Goal: Task Accomplishment & Management: Manage account settings

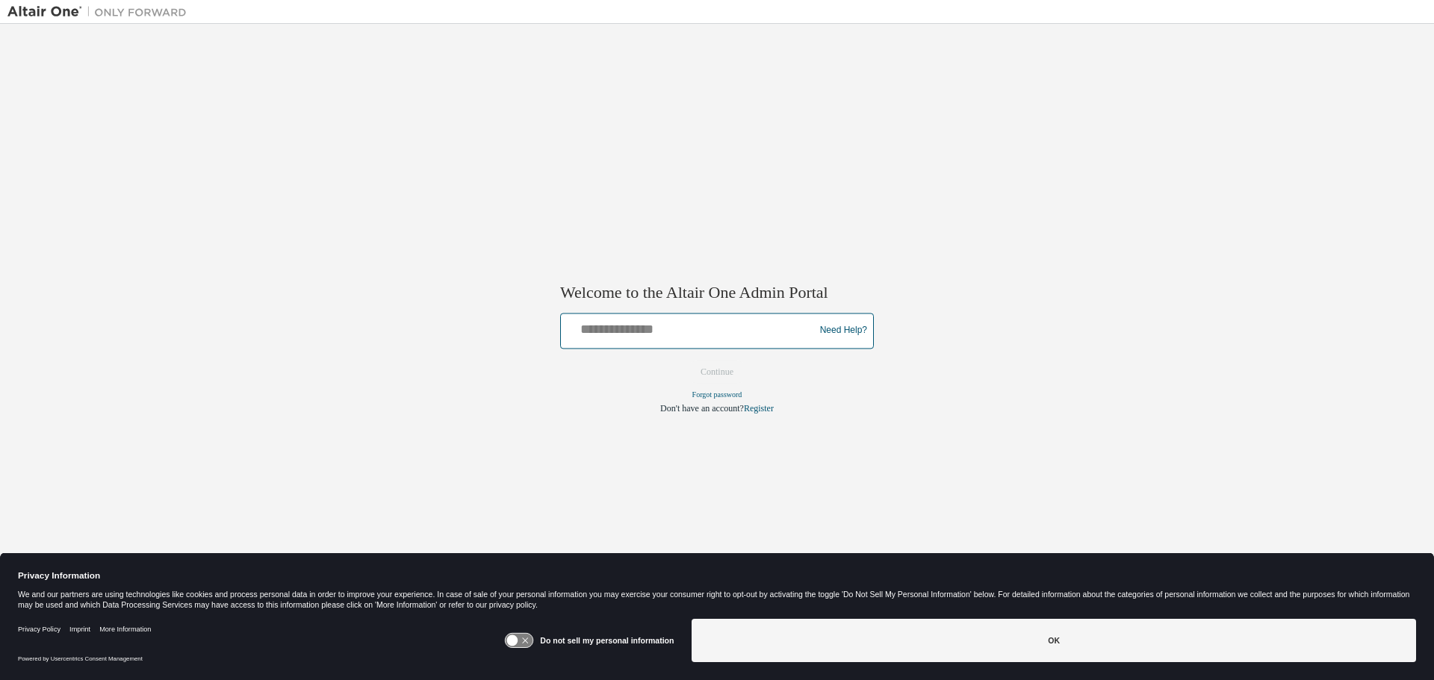
click at [664, 328] on input "text" at bounding box center [690, 328] width 246 height 22
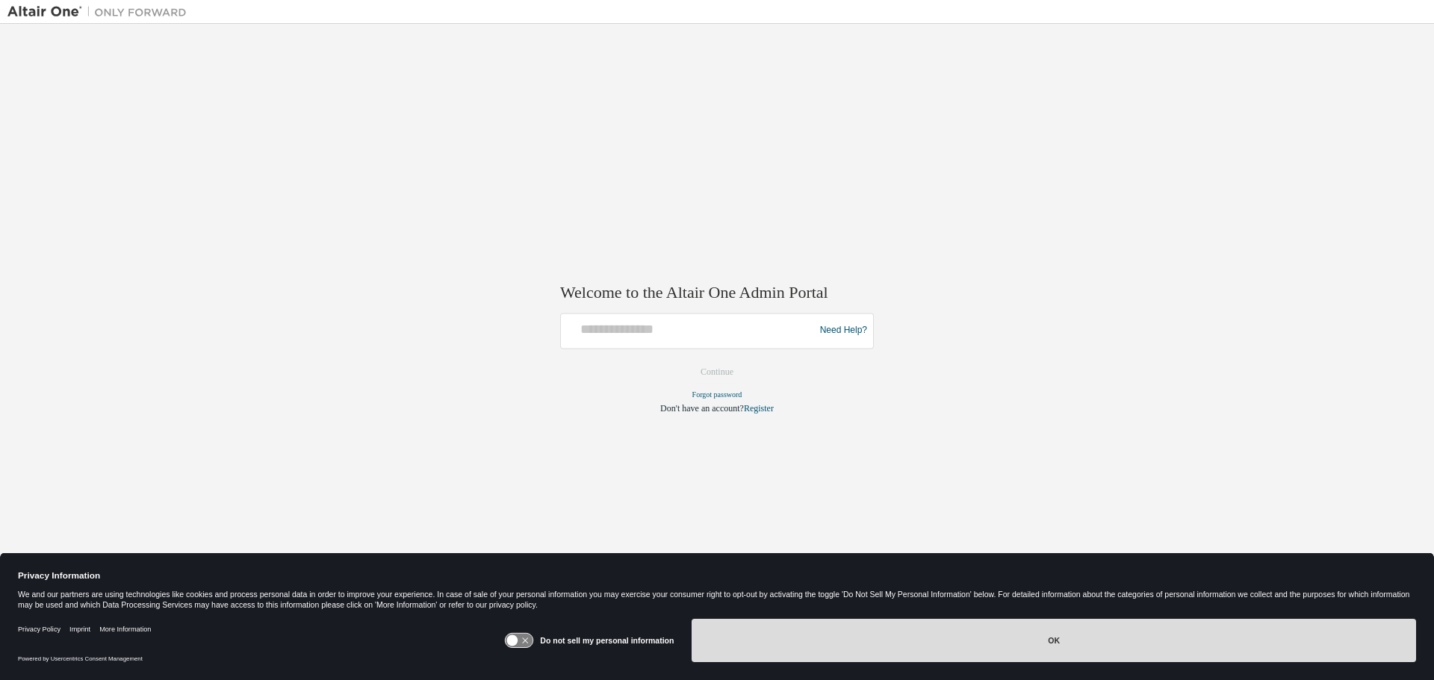
click at [812, 518] on button "OK" at bounding box center [1054, 640] width 724 height 43
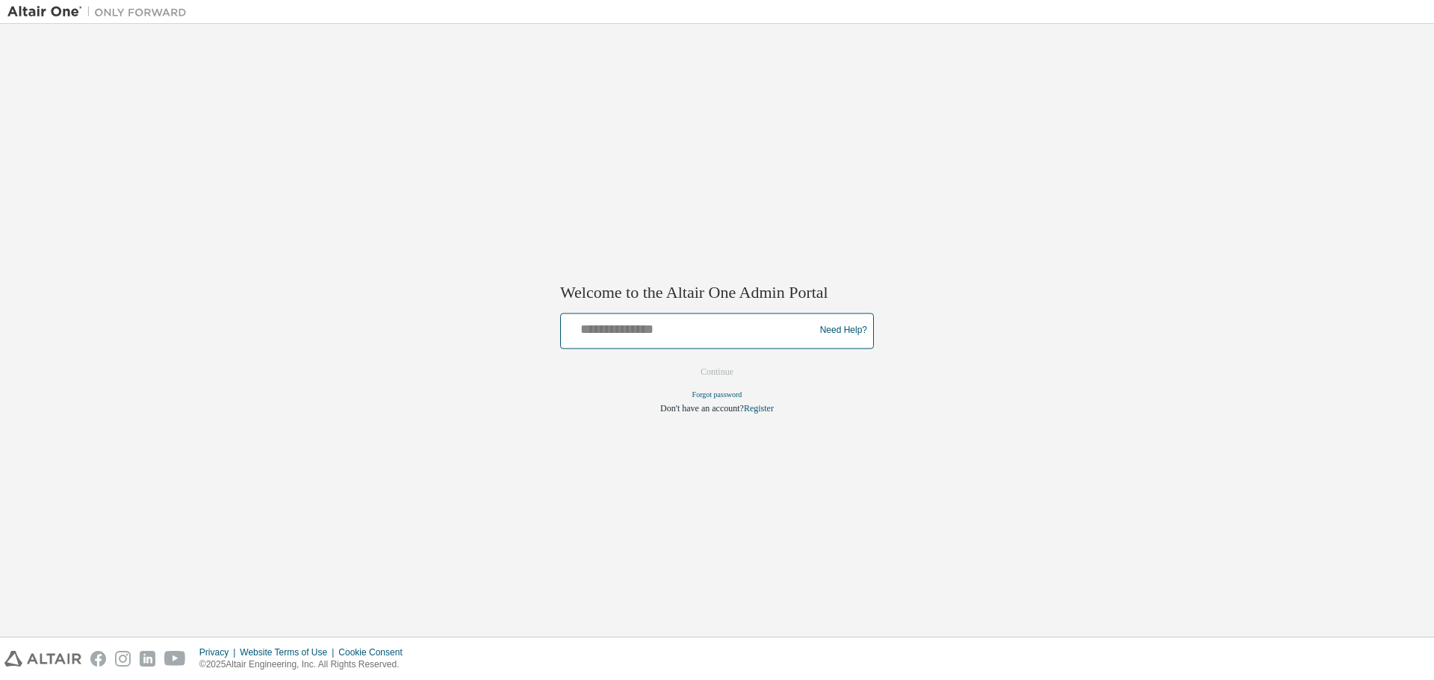
click at [619, 335] on input "text" at bounding box center [690, 328] width 246 height 22
click at [678, 326] on input "text" at bounding box center [690, 328] width 246 height 22
type input "**********"
click at [685, 361] on button "Continue" at bounding box center [717, 372] width 64 height 22
